Goal: Transaction & Acquisition: Purchase product/service

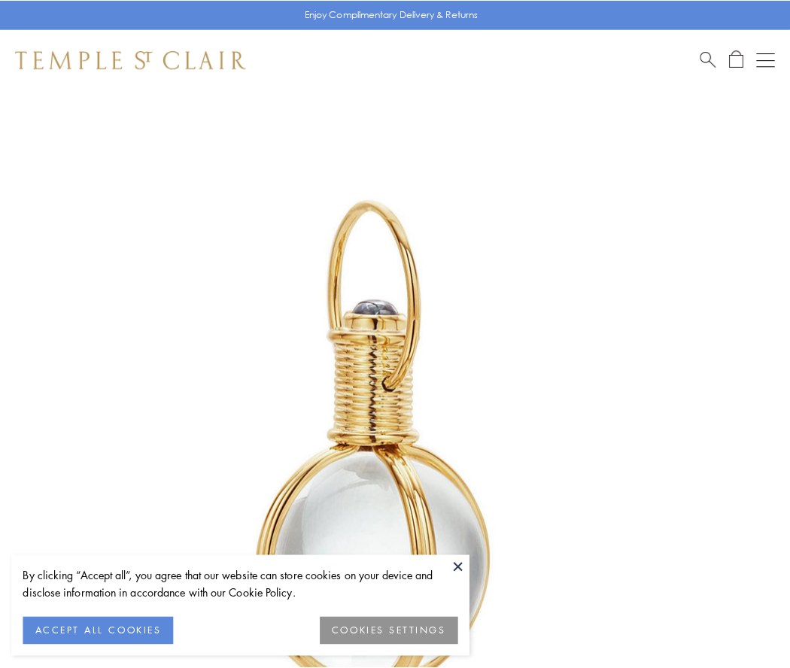
scroll to position [393, 0]
